Goal: Information Seeking & Learning: Learn about a topic

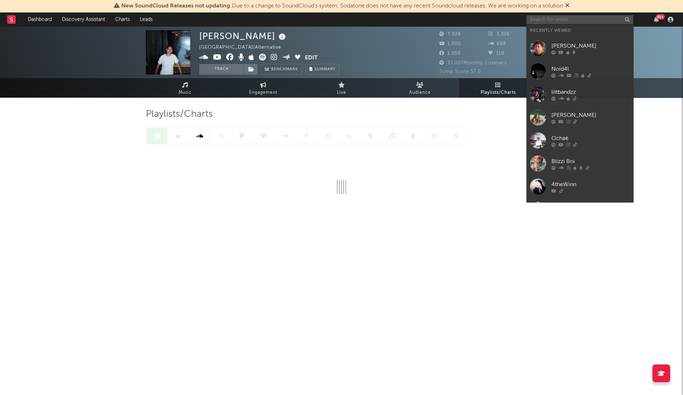
click at [562, 23] on input "text" at bounding box center [579, 19] width 107 height 9
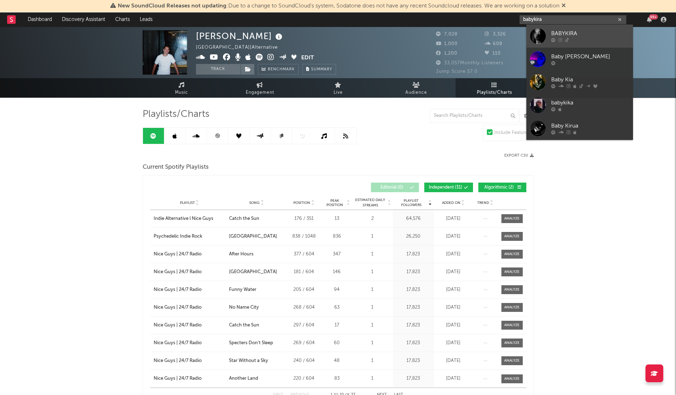
type input "babykira"
click at [576, 34] on div "BABYKIRA" at bounding box center [590, 34] width 78 height 9
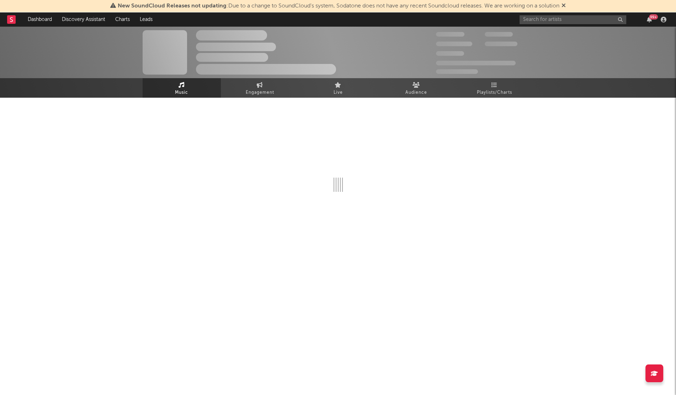
select select "1w"
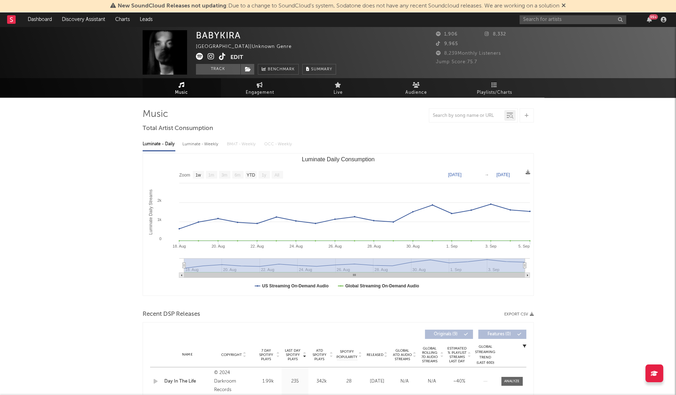
click at [219, 58] on icon at bounding box center [222, 56] width 7 height 7
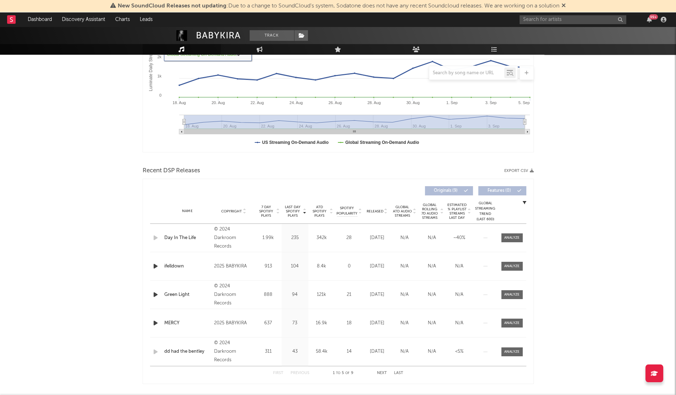
scroll to position [148, 0]
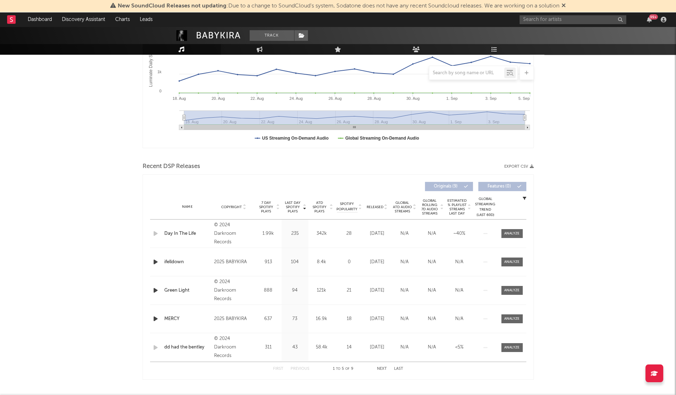
click at [377, 202] on div "Name Copyright Label Album Names Composer Names 7 Day Spotify Plays Last Day Sp…" at bounding box center [338, 207] width 376 height 25
click at [374, 205] on span "Released" at bounding box center [375, 207] width 17 height 4
click at [154, 232] on icon "button" at bounding box center [155, 233] width 7 height 9
click at [509, 235] on div at bounding box center [511, 233] width 15 height 5
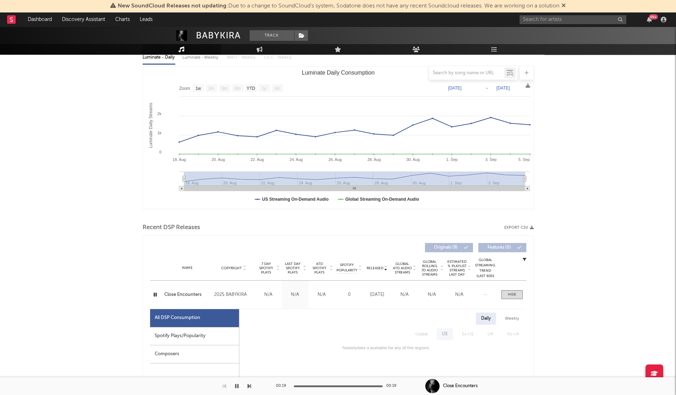
scroll to position [0, 0]
